Goal: Task Accomplishment & Management: Manage account settings

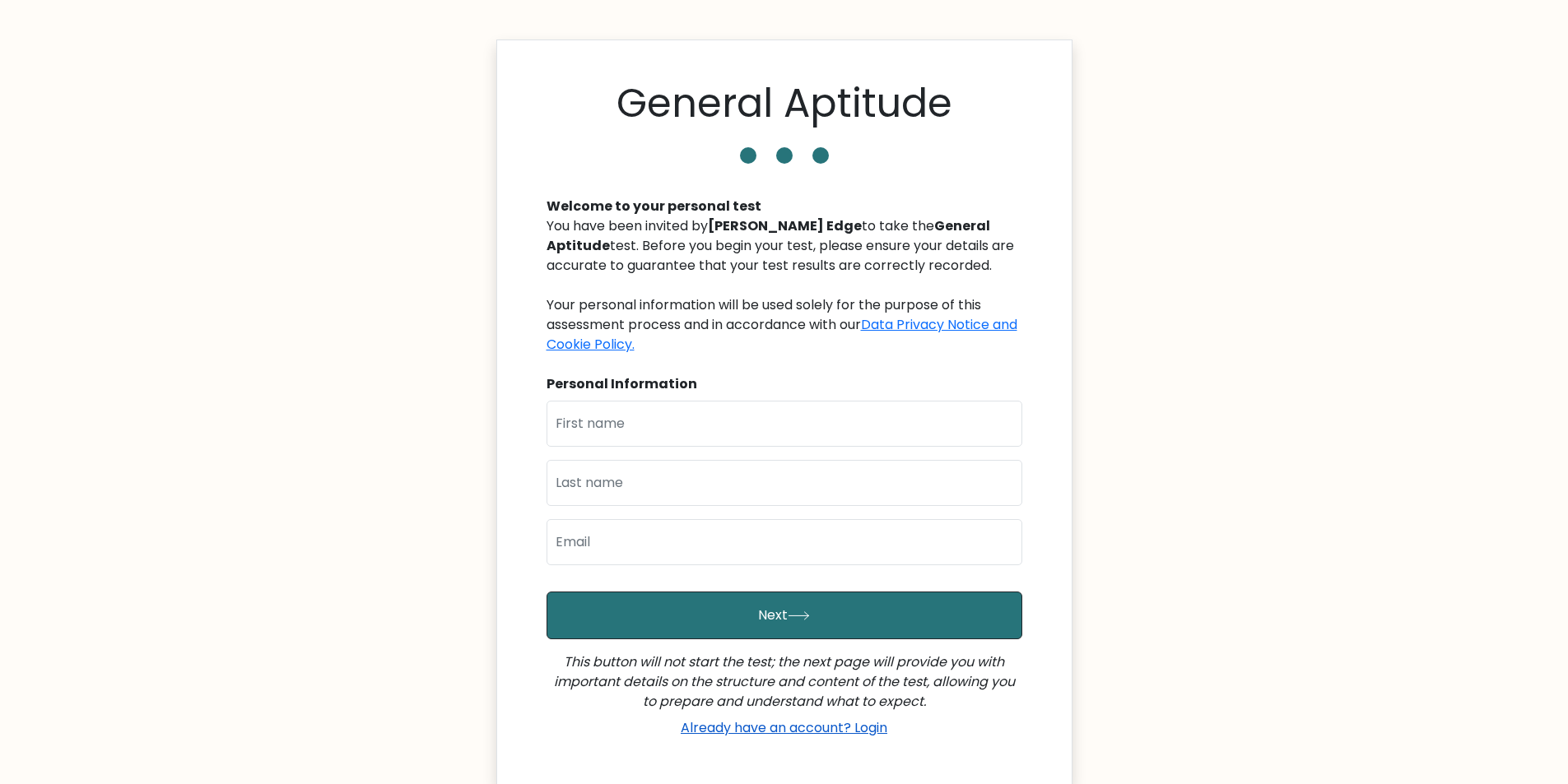
click at [882, 728] on link "Already have an account? Login" at bounding box center [784, 728] width 220 height 19
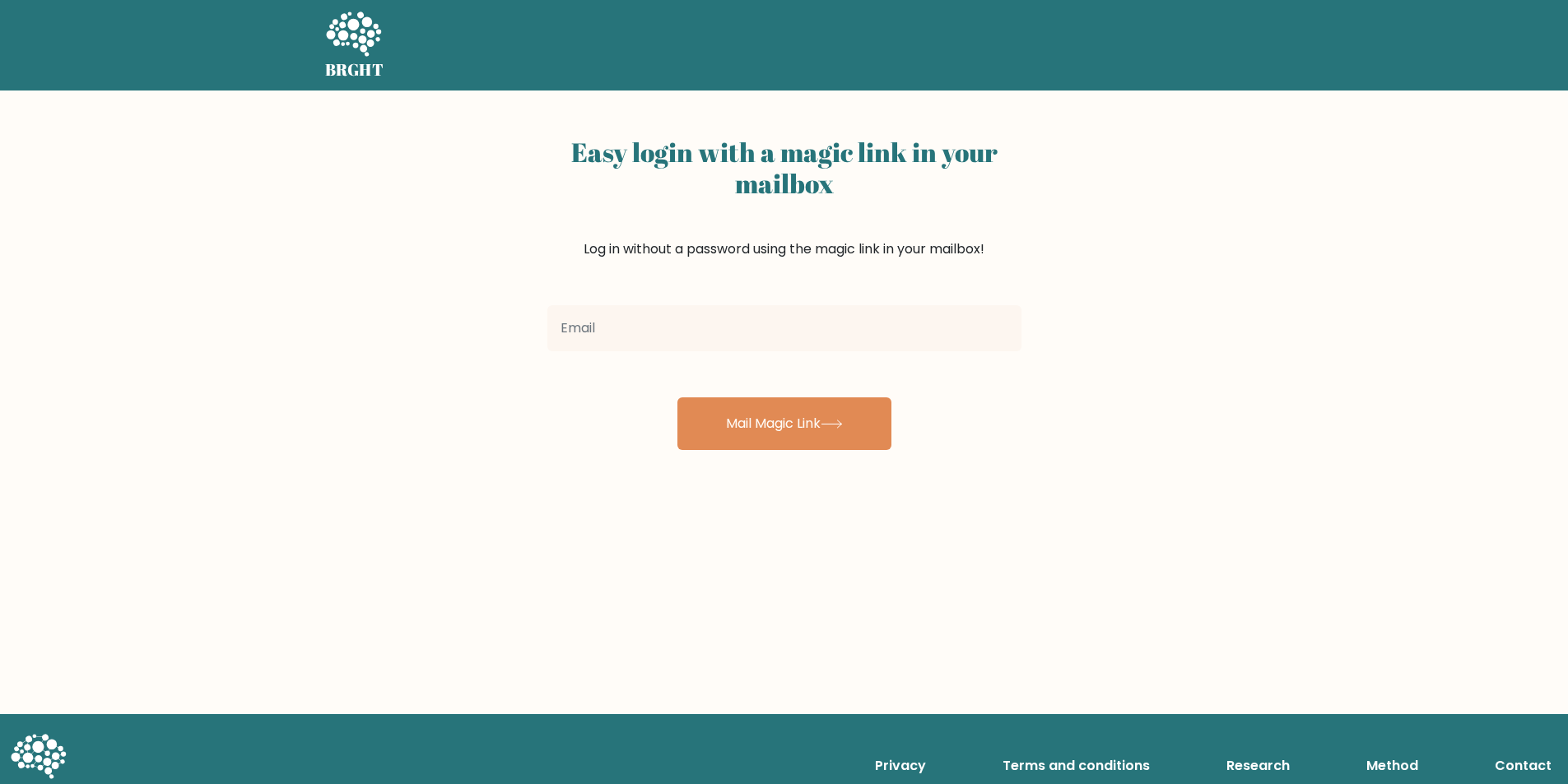
click at [817, 335] on input "email" at bounding box center [784, 329] width 474 height 46
type input "c"
type input "C"
type input "e"
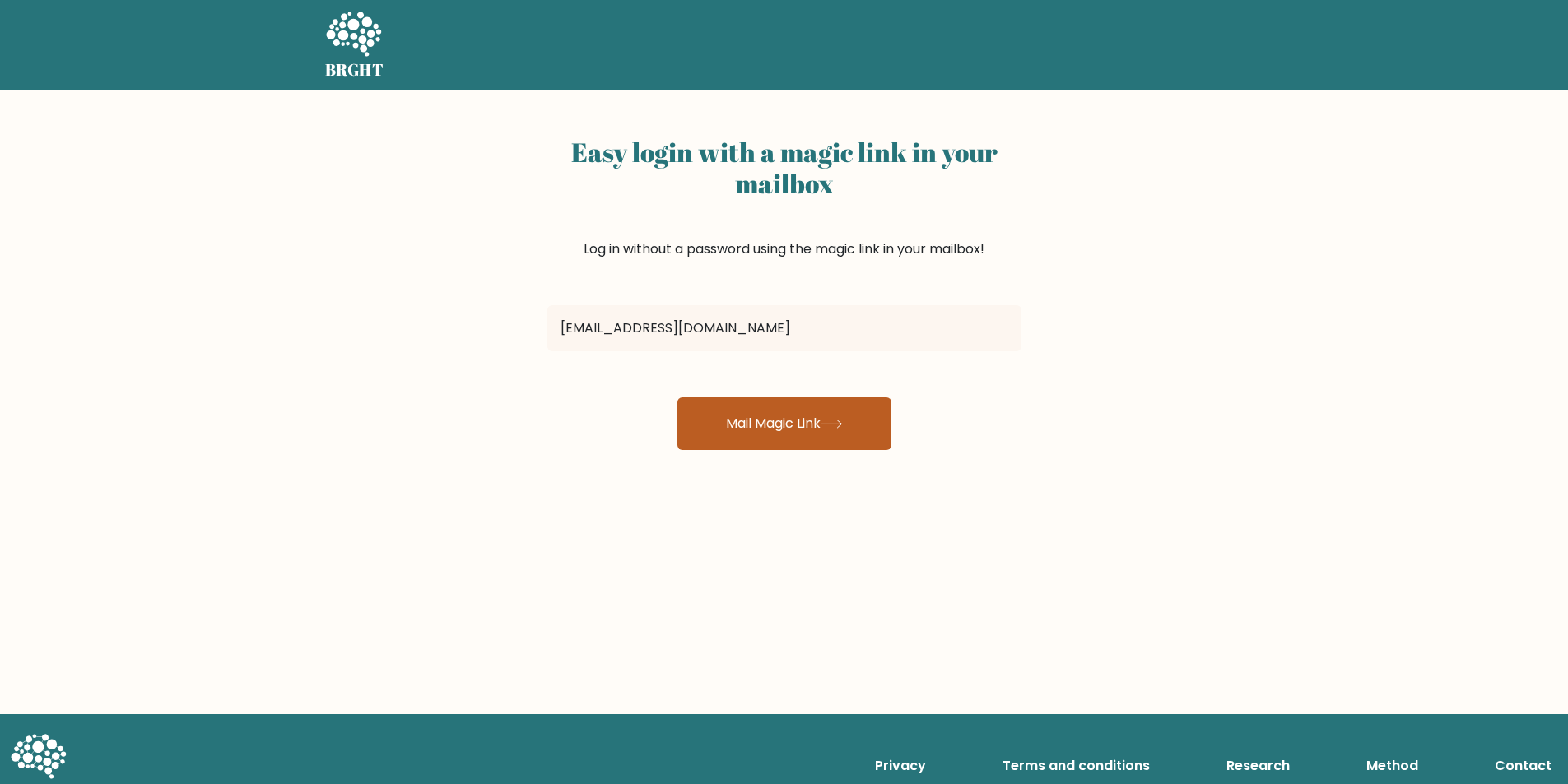
type input "[EMAIL_ADDRESS][DOMAIN_NAME]"
click at [828, 421] on icon at bounding box center [832, 424] width 22 height 9
